Goal: Navigation & Orientation: Find specific page/section

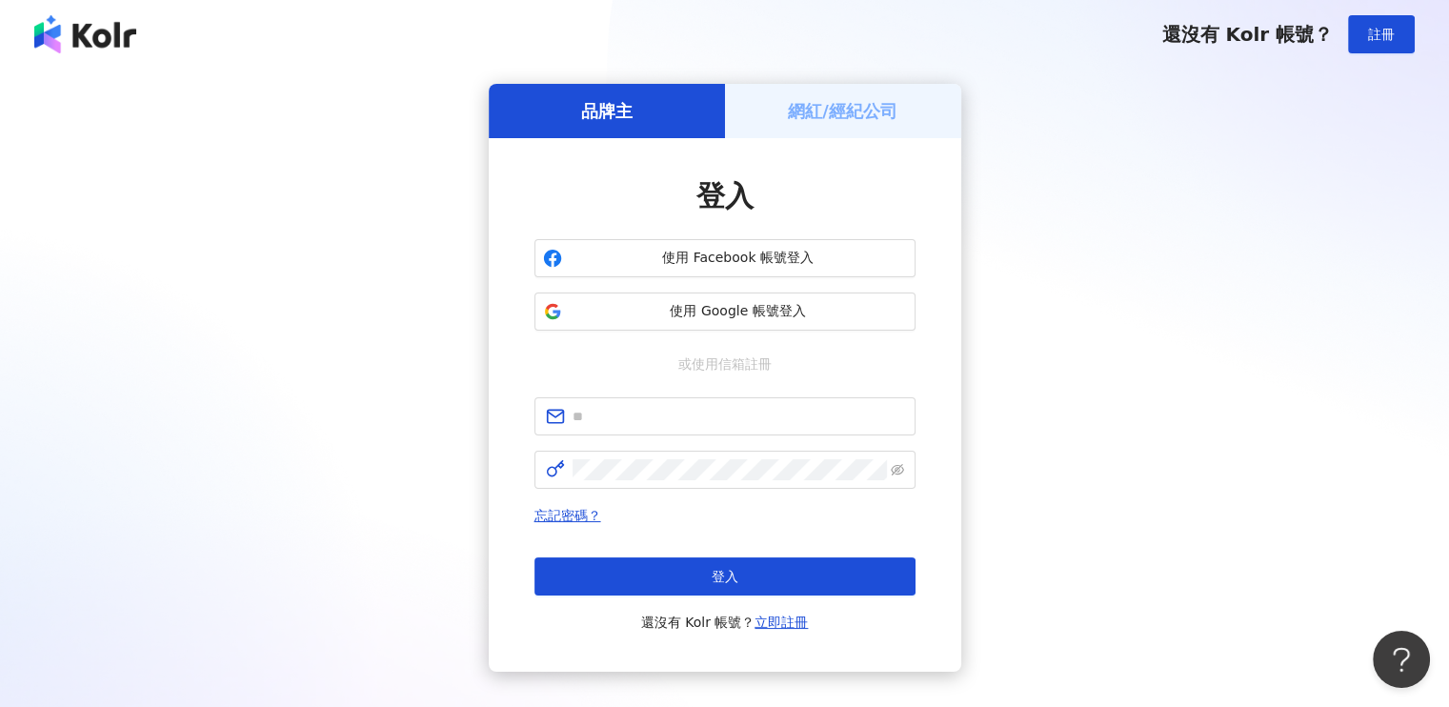
click at [815, 114] on h5 "網紅/經紀公司" at bounding box center [843, 111] width 110 height 24
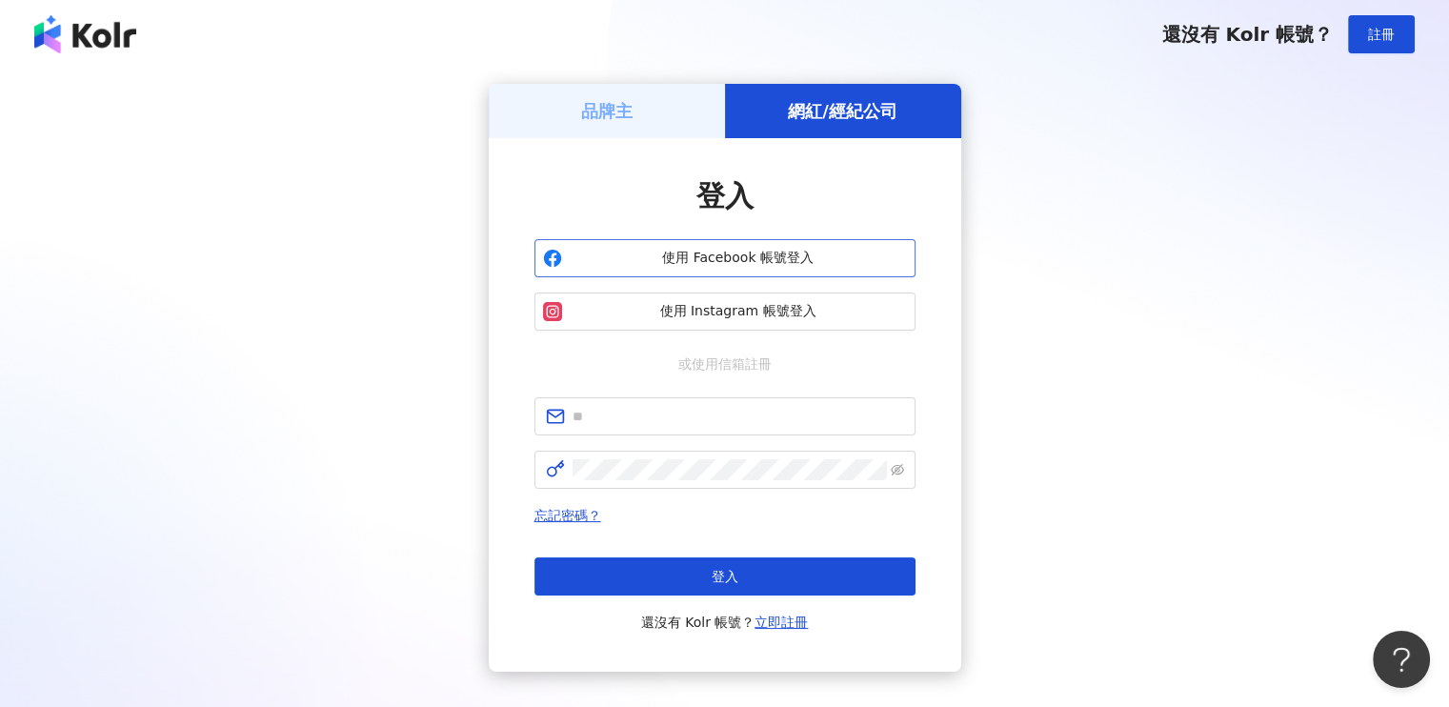
click at [756, 258] on span "使用 Facebook 帳號登入" at bounding box center [738, 258] width 337 height 19
click at [772, 264] on span "使用 Facebook 帳號登入" at bounding box center [738, 258] width 337 height 19
click at [807, 247] on button "使用 Facebook 帳號登入" at bounding box center [724, 258] width 381 height 38
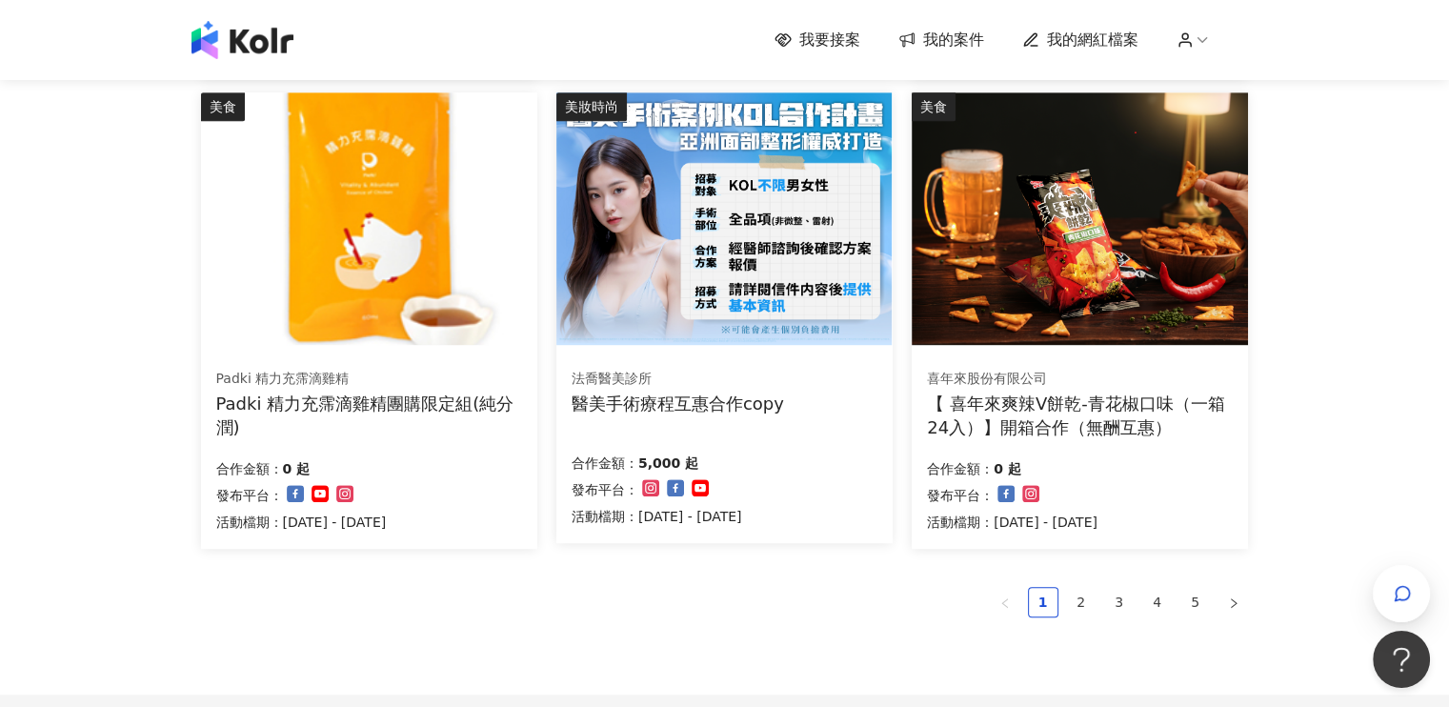
scroll to position [1143, 0]
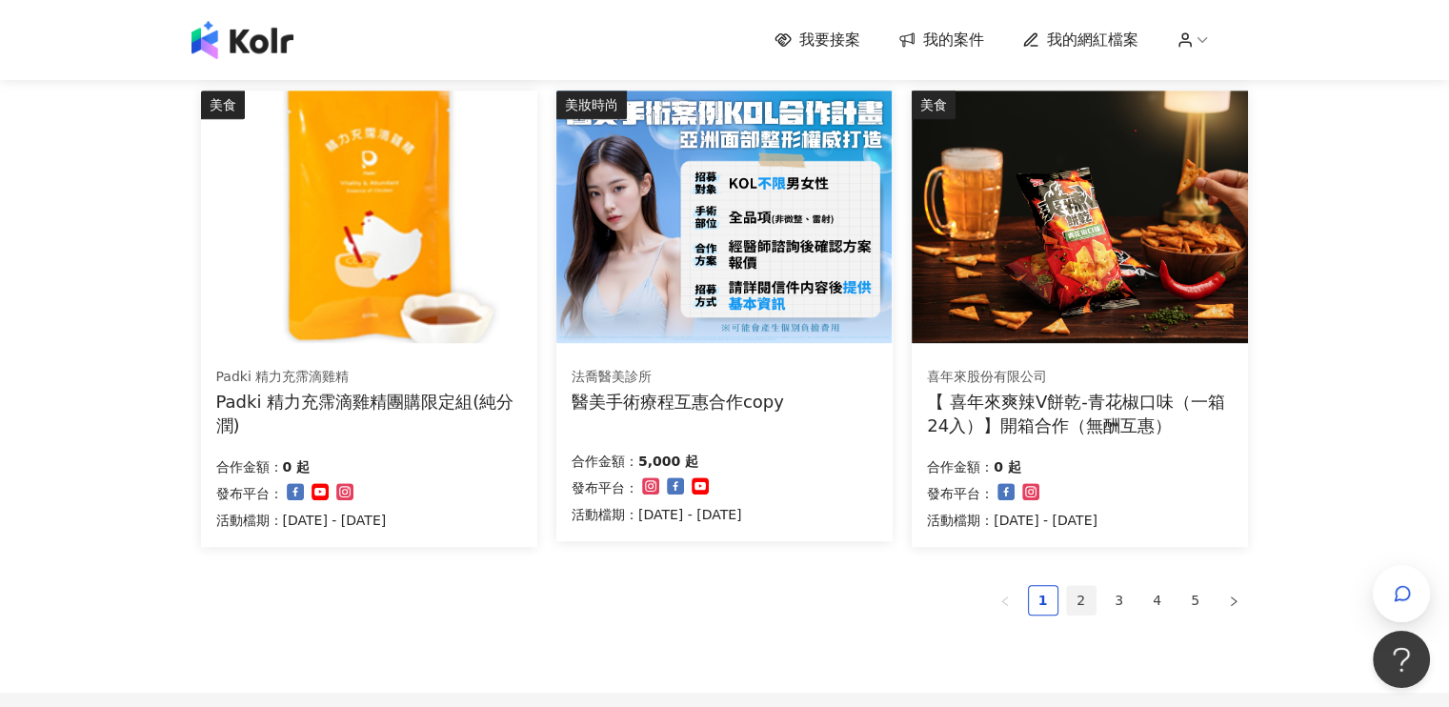
click at [1078, 606] on link "2" at bounding box center [1081, 600] width 29 height 29
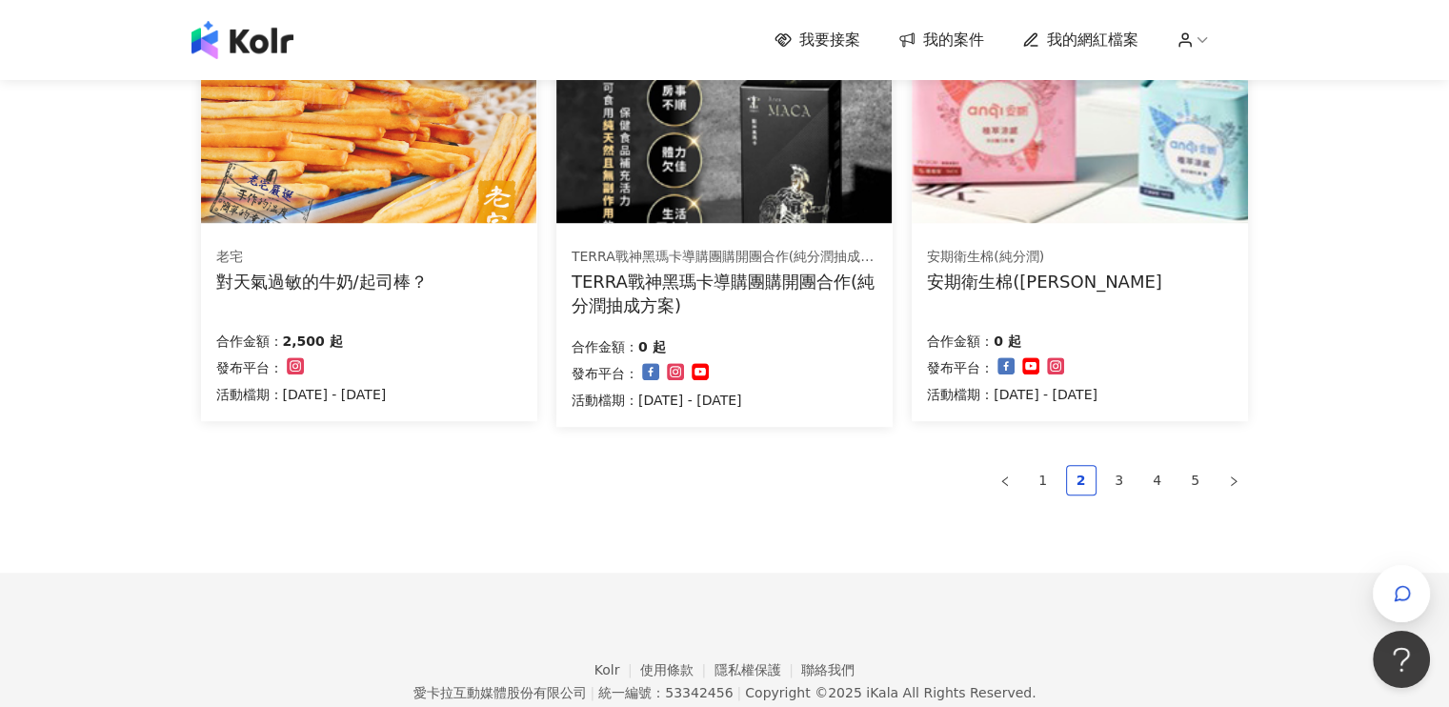
scroll to position [1334, 0]
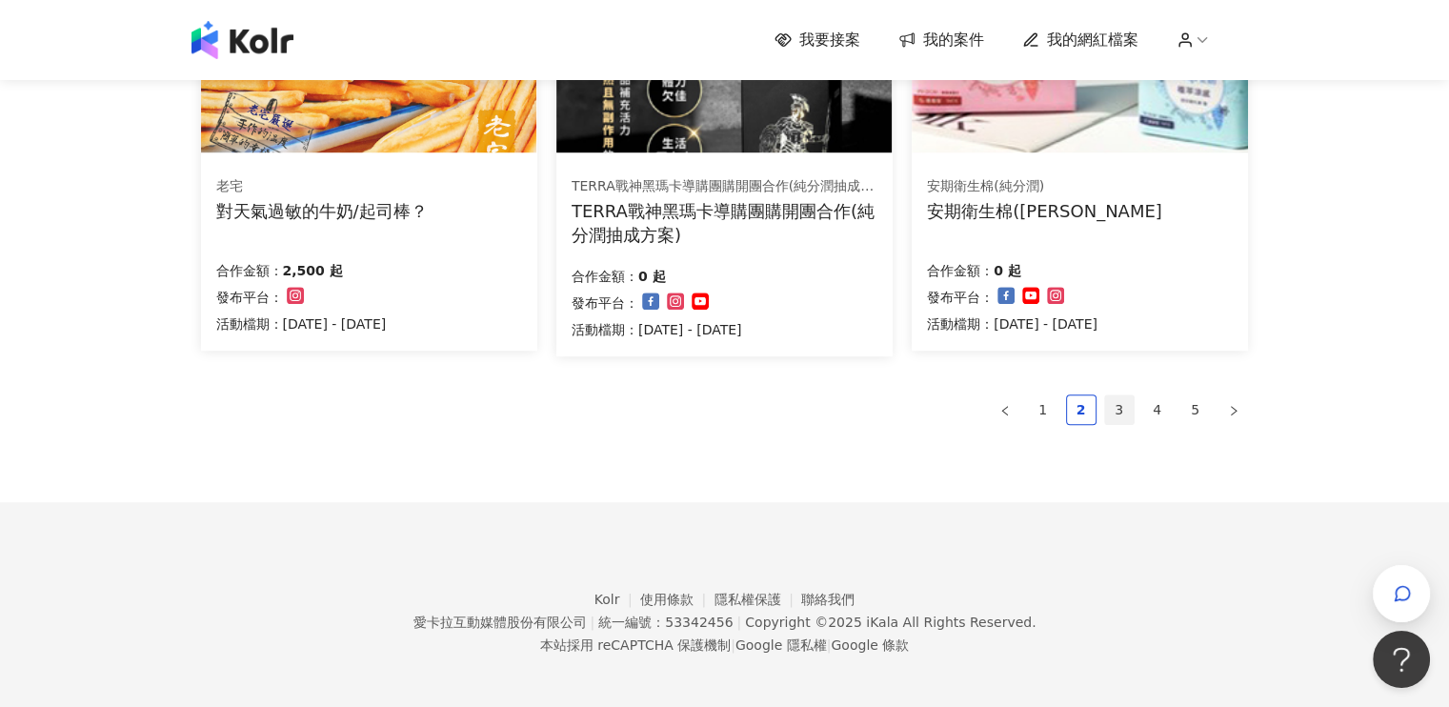
click at [1123, 405] on link "3" at bounding box center [1119, 409] width 29 height 29
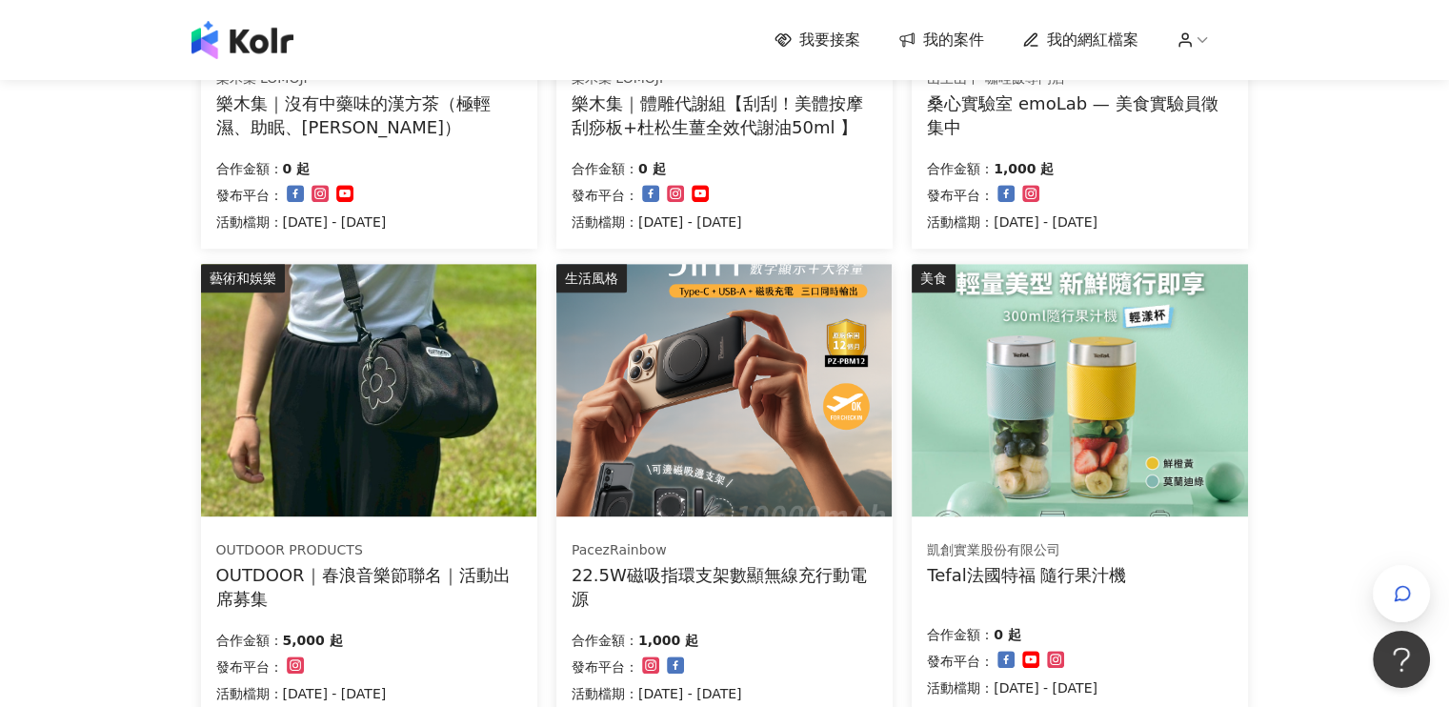
scroll to position [1143, 0]
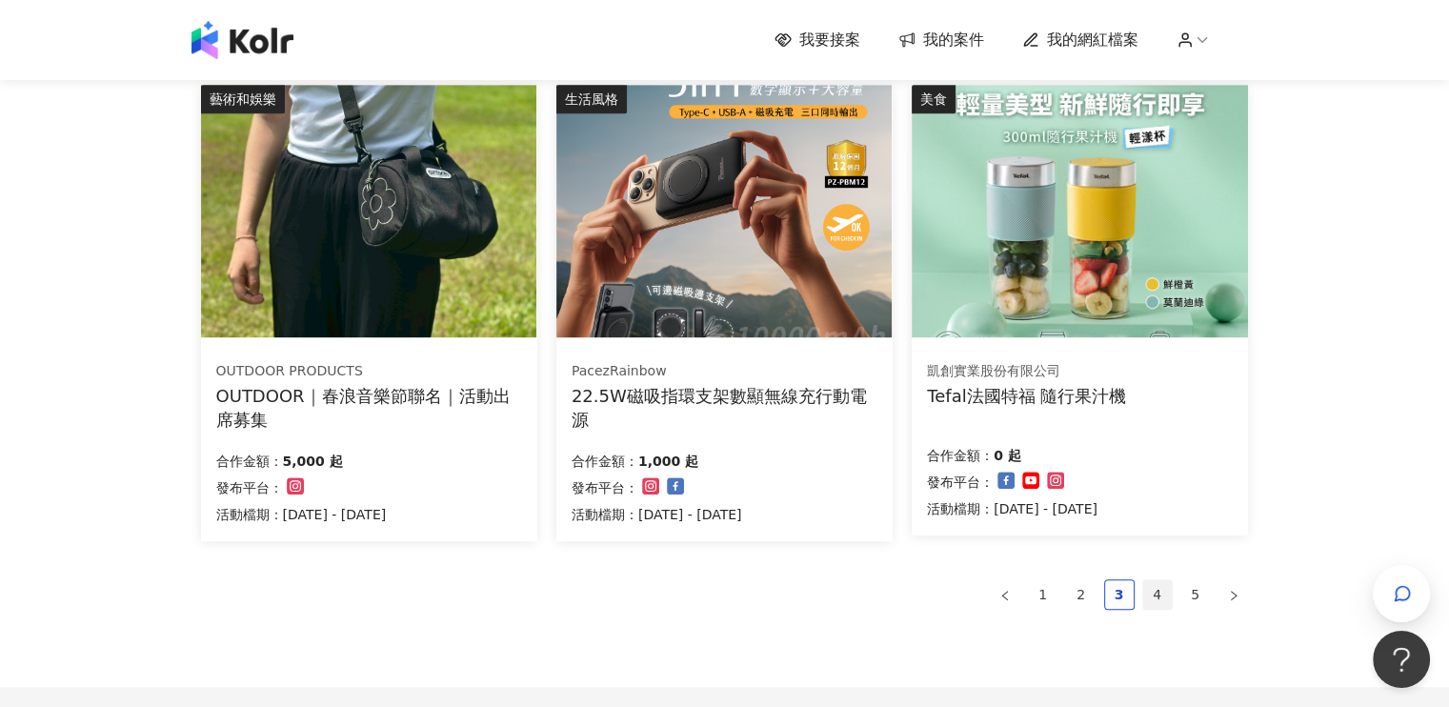
click at [1155, 597] on link "4" at bounding box center [1157, 594] width 29 height 29
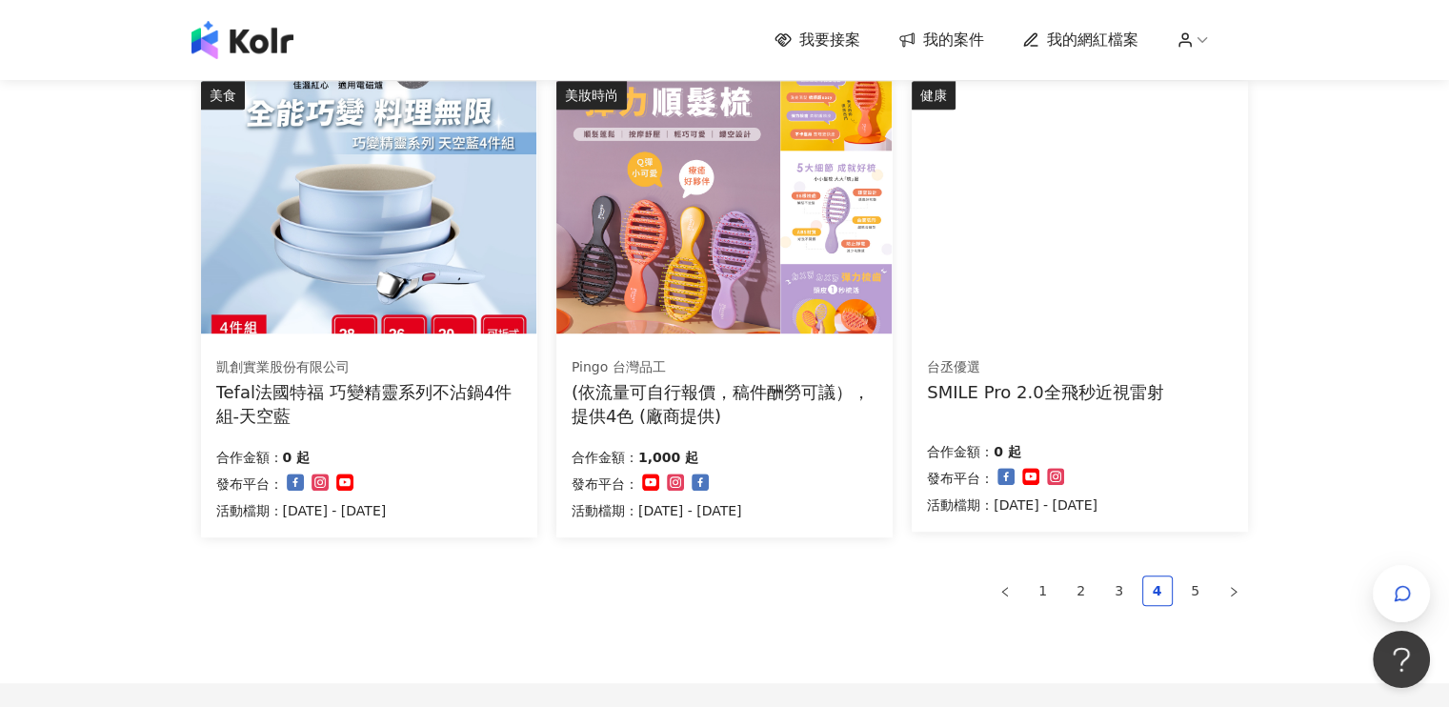
scroll to position [1334, 0]
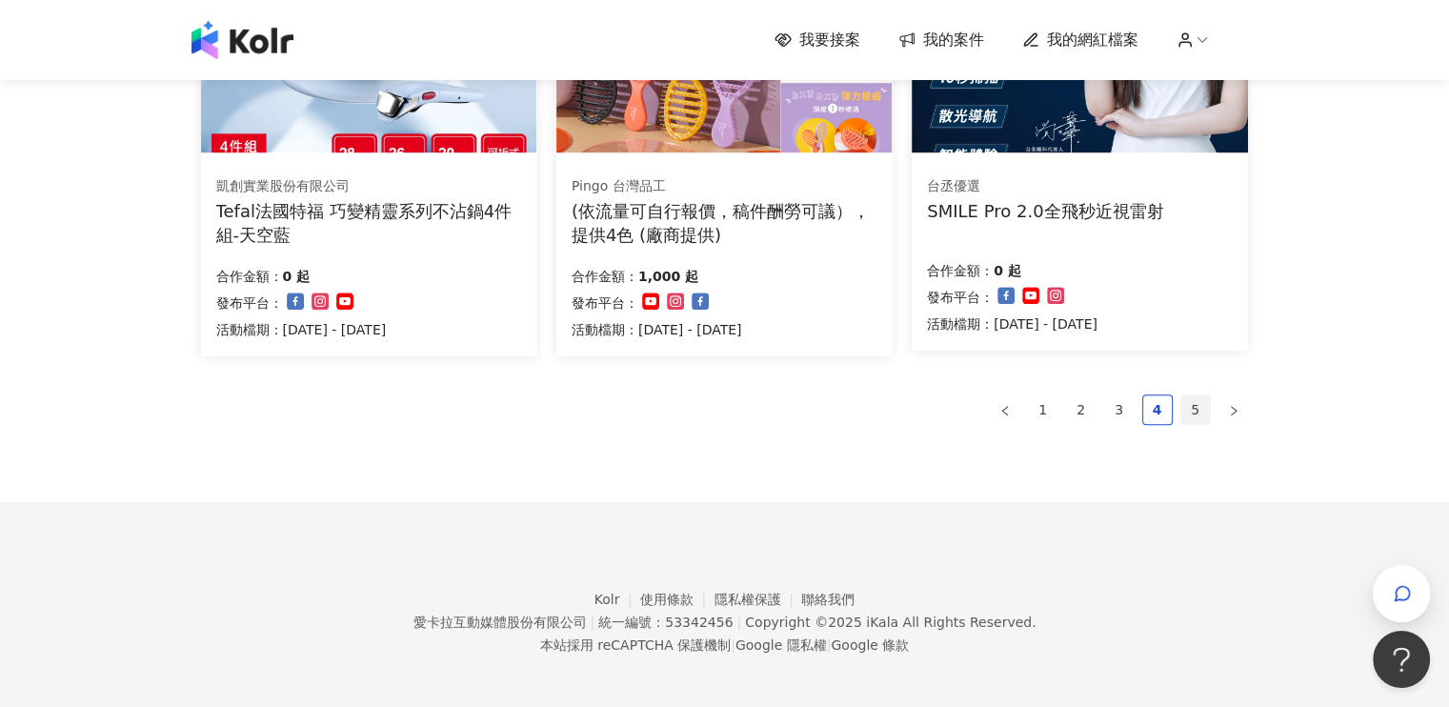
click at [1194, 408] on link "5" at bounding box center [1195, 409] width 29 height 29
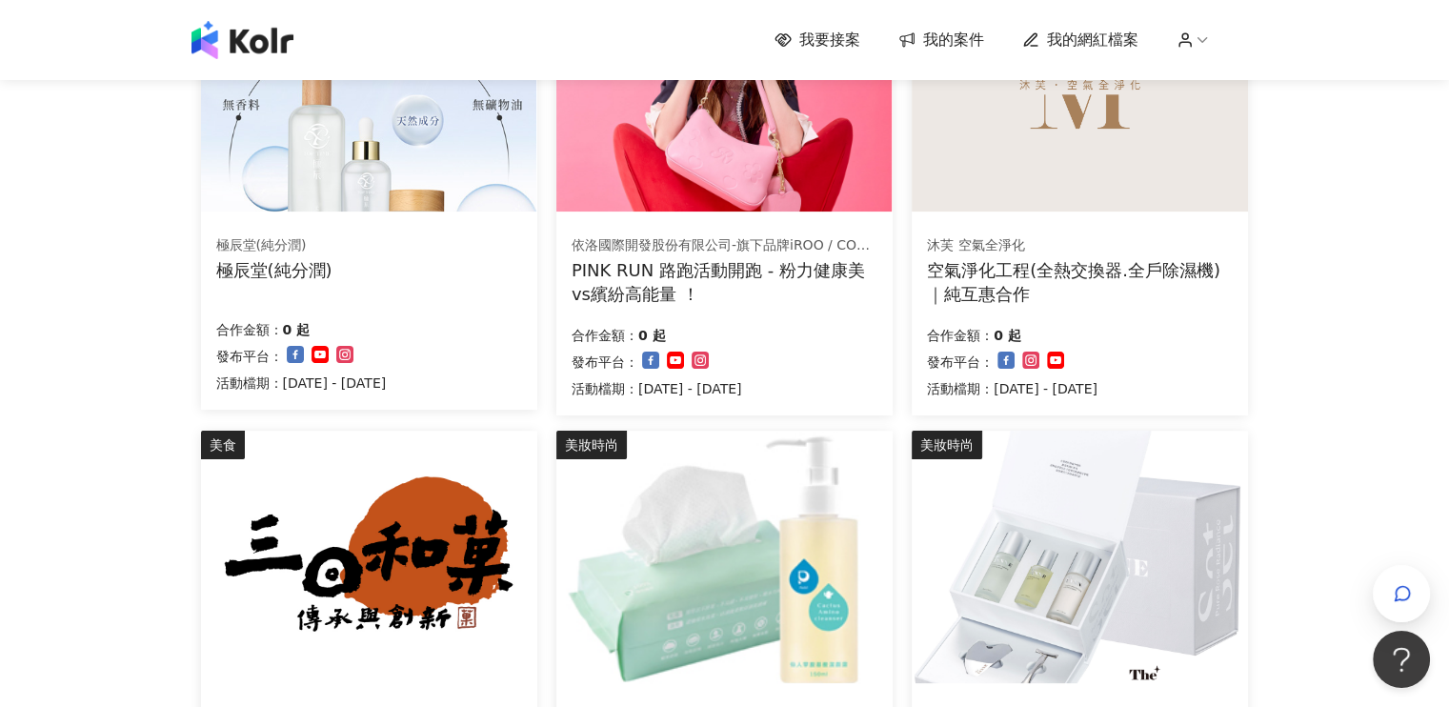
scroll to position [195, 0]
